Goal: Information Seeking & Learning: Learn about a topic

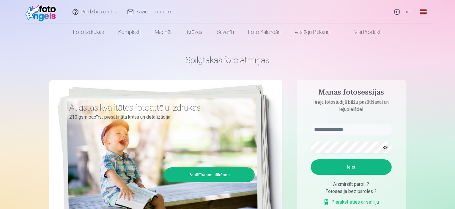
click at [397, 14] on link "Ieiet" at bounding box center [402, 12] width 29 height 24
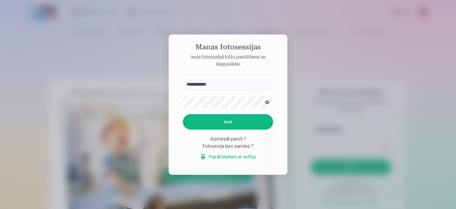
type input "**********"
click at [237, 121] on button "Ieiet" at bounding box center [228, 121] width 90 height 15
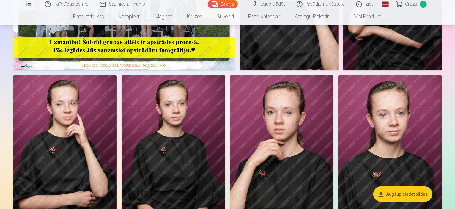
scroll to position [143, 0]
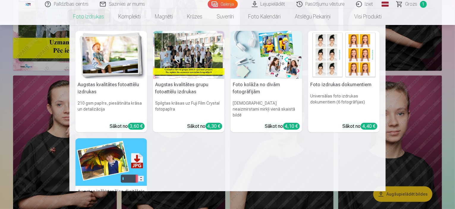
click at [314, 79] on h5 "Foto izdrukas dokumentiem" at bounding box center [344, 85] width 72 height 12
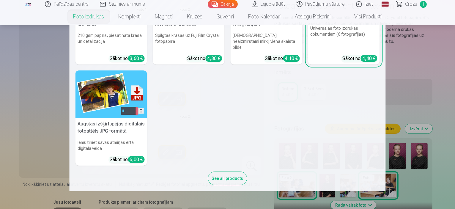
scroll to position [58, 0]
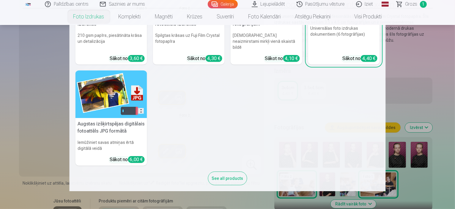
drag, startPoint x: 416, startPoint y: 105, endPoint x: 416, endPoint y: 112, distance: 7.4
click at [416, 112] on nav "Augstas kvalitātes fotoattēlu izdrukas 210 gsm papīrs, piesātināta krāsa un det…" at bounding box center [227, 108] width 455 height 166
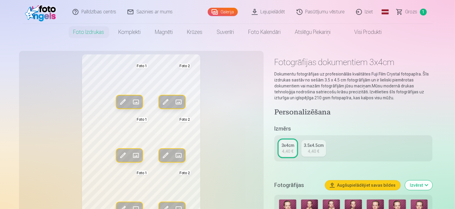
scroll to position [0, 0]
click at [311, 146] on div "3.5x4.5cm" at bounding box center [314, 146] width 20 height 6
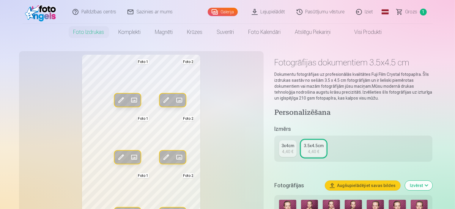
click at [302, 147] on div "3x4cm 4,40 € 3.5x4.5cm 4,40 €" at bounding box center [353, 148] width 158 height 26
click at [293, 152] on div "4,40 €" at bounding box center [287, 152] width 11 height 6
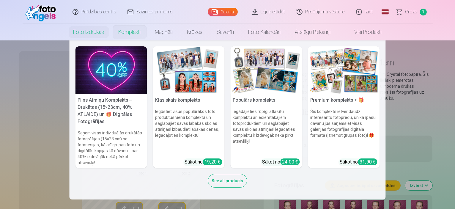
click at [129, 29] on link "Komplekti" at bounding box center [129, 32] width 37 height 17
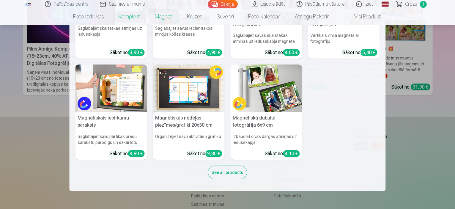
scroll to position [118, 0]
click at [240, 166] on div "See all products" at bounding box center [227, 172] width 39 height 14
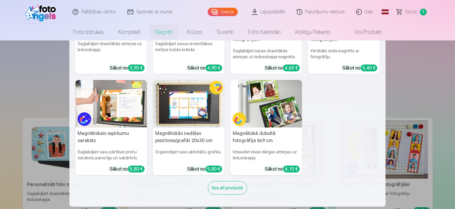
click at [238, 183] on div "See all products" at bounding box center [227, 188] width 39 height 14
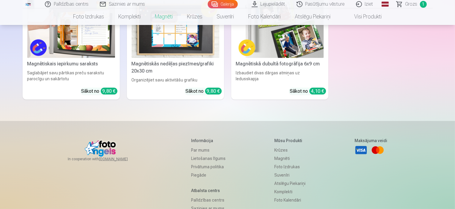
scroll to position [229, 0]
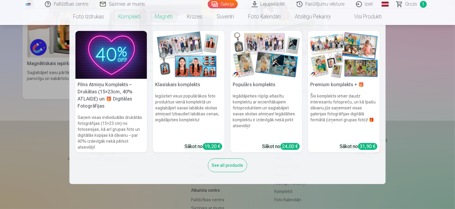
click at [129, 23] on link "Komplekti" at bounding box center [129, 16] width 37 height 17
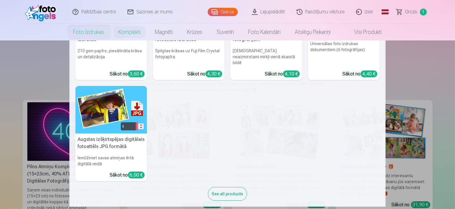
click at [218, 187] on div "See all products" at bounding box center [227, 194] width 39 height 14
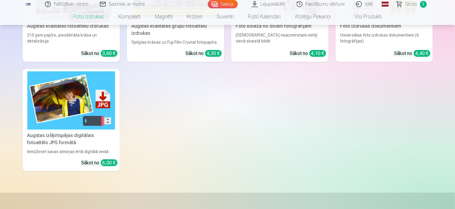
scroll to position [140, 0]
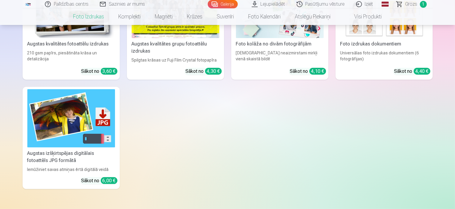
click at [70, 132] on img at bounding box center [71, 118] width 88 height 59
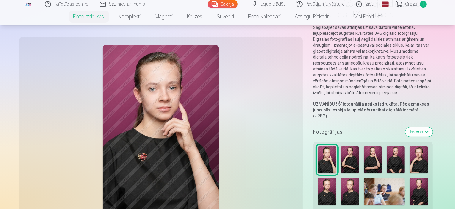
scroll to position [59, 0]
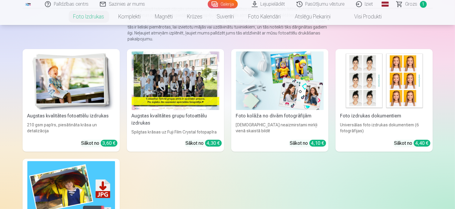
scroll to position [70, 0]
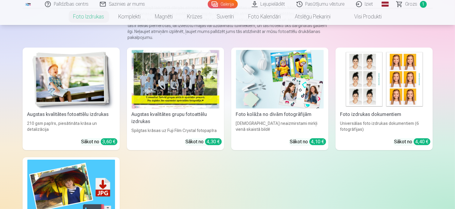
click at [75, 91] on img at bounding box center [71, 79] width 88 height 59
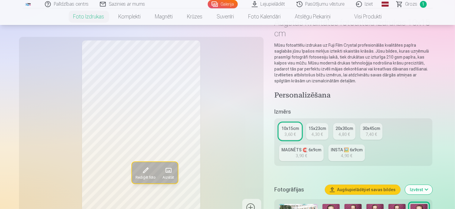
scroll to position [40, 0]
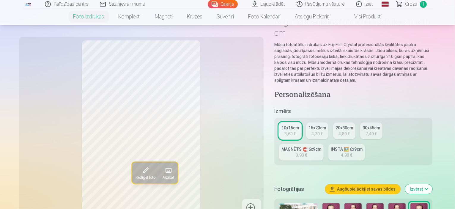
click at [323, 131] on div "4,30 €" at bounding box center [316, 134] width 11 height 6
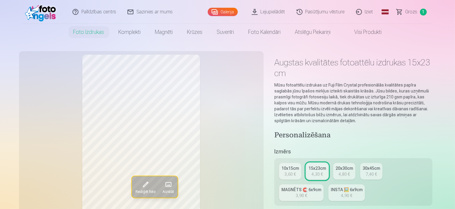
drag, startPoint x: 376, startPoint y: 147, endPoint x: 375, endPoint y: 153, distance: 6.4
click at [372, 171] on div "7,40 €" at bounding box center [370, 174] width 11 height 6
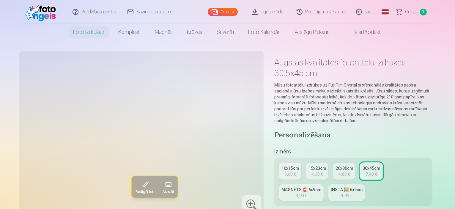
click at [372, 171] on div "7,40 €" at bounding box center [370, 174] width 11 height 6
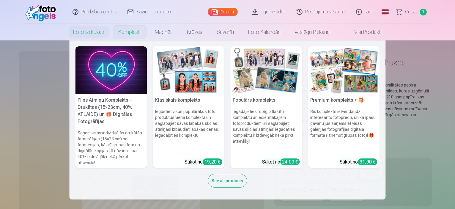
click at [126, 37] on link "Komplekti" at bounding box center [129, 32] width 37 height 17
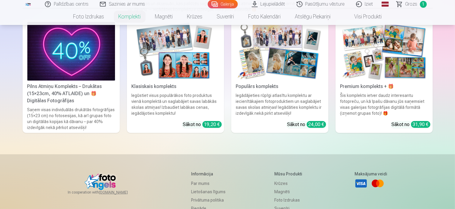
scroll to position [95, 0]
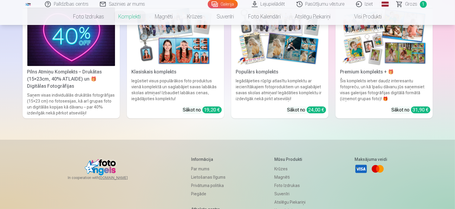
click at [187, 89] on div "Iegūstiet visus populārākos foto produktus vienā komplektā un saglabājiet savas…" at bounding box center [175, 90] width 92 height 24
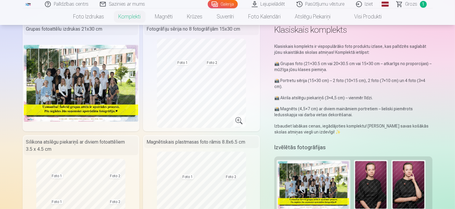
scroll to position [34, 0]
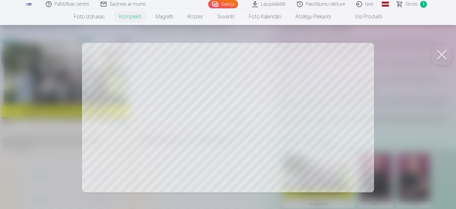
click at [434, 58] on button at bounding box center [442, 55] width 24 height 24
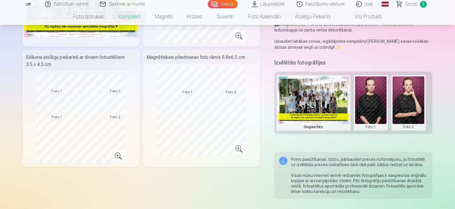
scroll to position [119, 0]
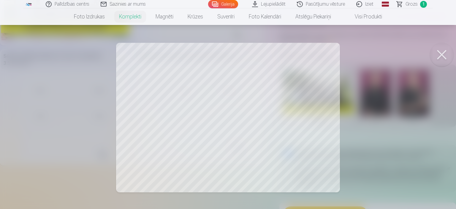
click at [381, 114] on div at bounding box center [228, 104] width 456 height 209
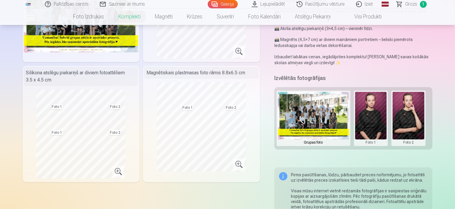
scroll to position [115, 0]
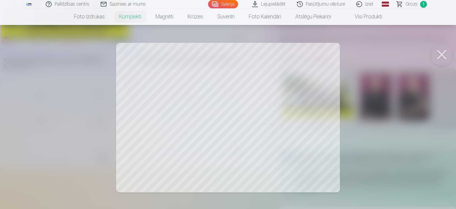
click at [368, 79] on div at bounding box center [228, 104] width 456 height 209
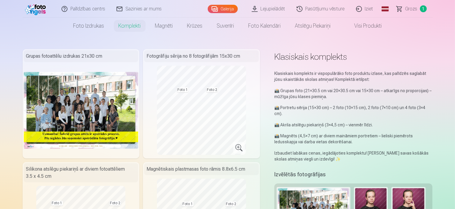
scroll to position [5, 0]
click at [368, 32] on link "Visi produkti" at bounding box center [363, 26] width 51 height 17
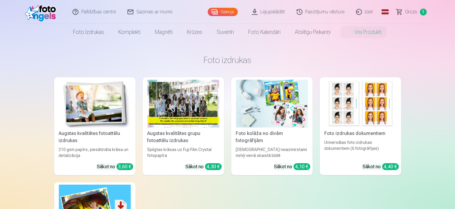
click at [285, 16] on link "Lejupielādēt" at bounding box center [268, 12] width 45 height 24
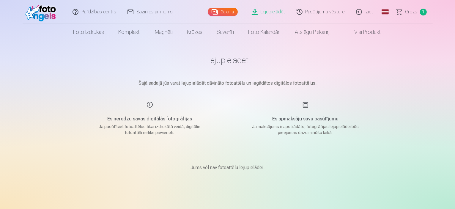
click at [354, 26] on link "Visi produkti" at bounding box center [363, 32] width 51 height 17
